Goal: Task Accomplishment & Management: Manage account settings

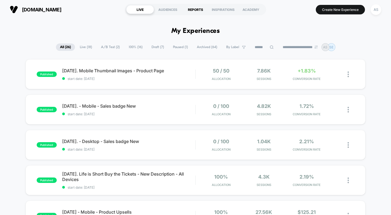
click at [197, 10] on div "REPORTS" at bounding box center [196, 9] width 28 height 9
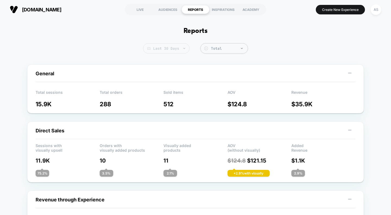
click at [175, 49] on span "Last 30 Days" at bounding box center [166, 48] width 46 height 10
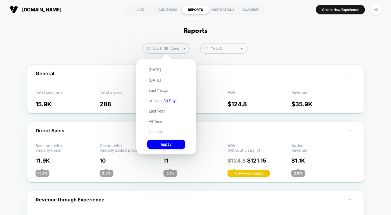
click at [158, 130] on button "Custom" at bounding box center [155, 131] width 16 height 5
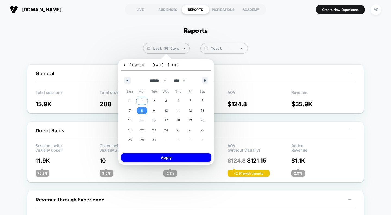
click at [142, 102] on span "1" at bounding box center [141, 101] width 1 height 10
click at [142, 113] on span "8" at bounding box center [142, 111] width 2 height 10
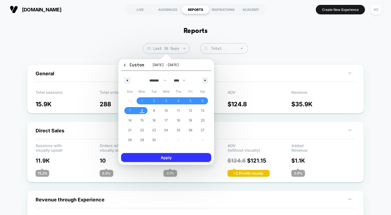
click at [154, 158] on button "Apply" at bounding box center [166, 157] width 90 height 9
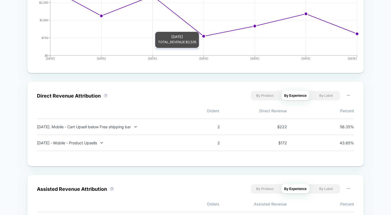
scroll to position [311, 0]
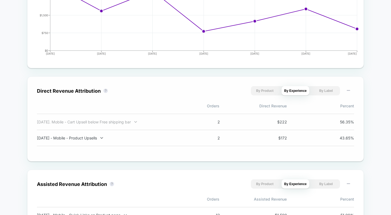
click at [138, 124] on icon at bounding box center [136, 122] width 4 height 4
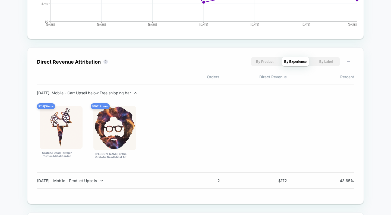
scroll to position [340, 0]
click at [104, 180] on icon at bounding box center [102, 180] width 4 height 4
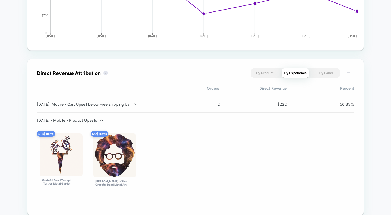
scroll to position [328, 0]
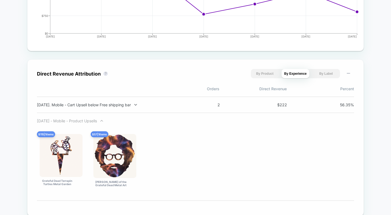
click at [104, 122] on icon at bounding box center [102, 121] width 4 height 4
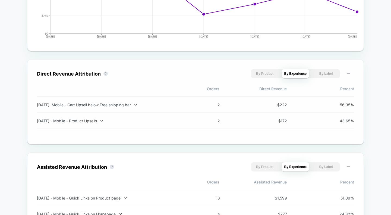
scroll to position [319, 0]
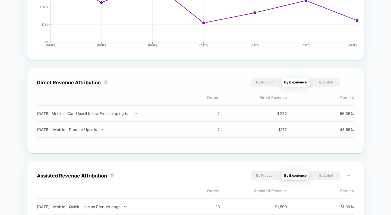
click at [265, 85] on button "By Product" at bounding box center [265, 82] width 28 height 9
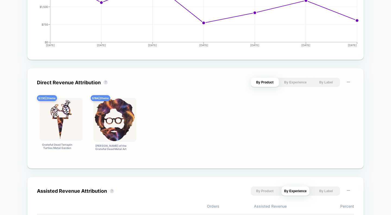
click at [295, 86] on button "By Experience" at bounding box center [296, 82] width 28 height 9
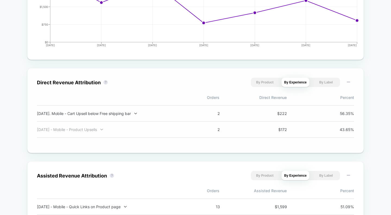
click at [104, 132] on icon at bounding box center [102, 130] width 4 height 4
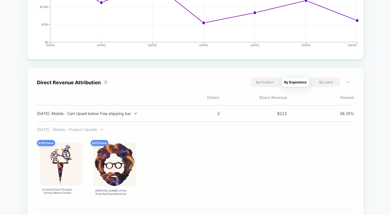
click at [104, 130] on icon at bounding box center [102, 130] width 4 height 4
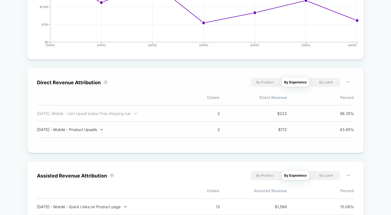
click at [138, 115] on icon at bounding box center [136, 113] width 4 height 4
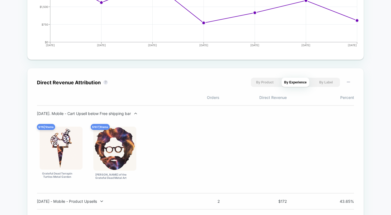
click at [138, 115] on icon at bounding box center [136, 113] width 4 height 4
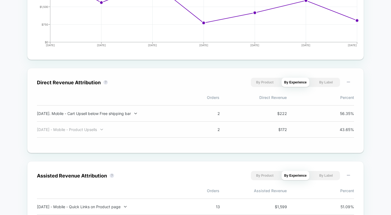
click at [104, 132] on icon at bounding box center [102, 130] width 4 height 4
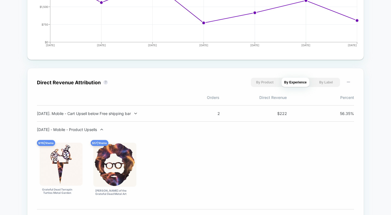
click at [104, 132] on icon at bounding box center [102, 130] width 4 height 4
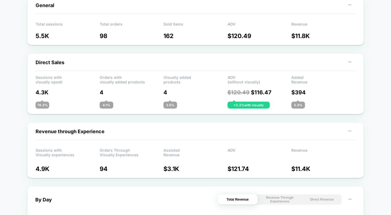
scroll to position [0, 0]
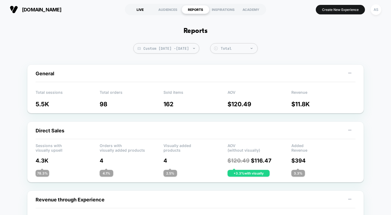
click at [138, 8] on div "LIVE" at bounding box center [140, 9] width 28 height 9
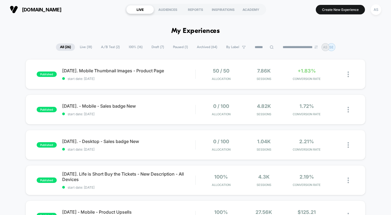
click at [104, 45] on span "A/B Test ( 2 )" at bounding box center [110, 46] width 27 height 7
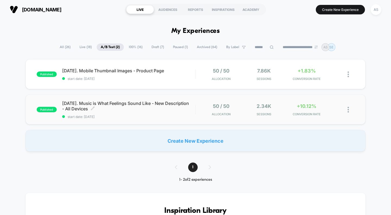
click at [99, 107] on span "[DATE]. Music is What Feelings Sound Like - New Description - All Devices Click…" at bounding box center [128, 106] width 133 height 11
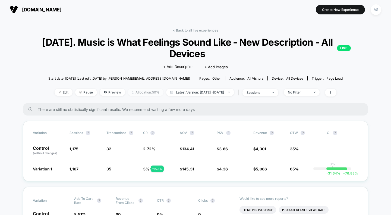
click at [148, 92] on span "Allocation: 50%" at bounding box center [146, 92] width 36 height 7
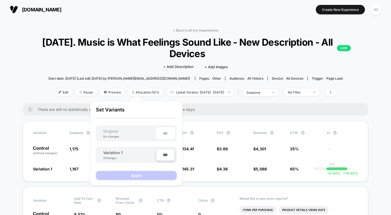
click at [165, 157] on input "***" at bounding box center [165, 155] width 19 height 12
type input "***"
type input "**"
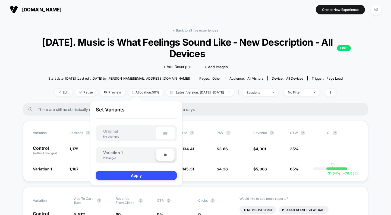
type input "***"
type input "**"
type input "****"
click at [138, 175] on button "Apply" at bounding box center [136, 175] width 81 height 9
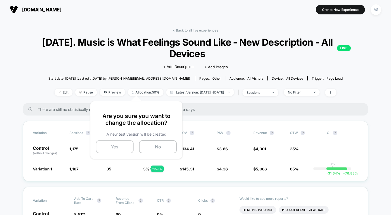
click at [119, 148] on button "Yes" at bounding box center [115, 146] width 38 height 13
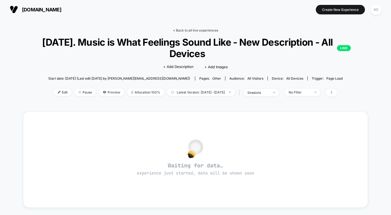
click at [191, 30] on link "< Back to all live experiences" at bounding box center [195, 30] width 45 height 4
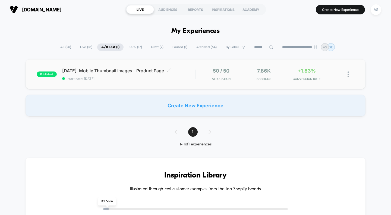
click at [139, 71] on span "[DATE]. Mobile Thumbnail Images - Product Page Click to edit experience details" at bounding box center [128, 70] width 133 height 5
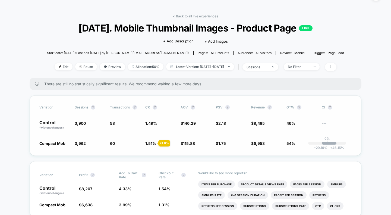
scroll to position [17, 0]
